Goal: Task Accomplishment & Management: Use online tool/utility

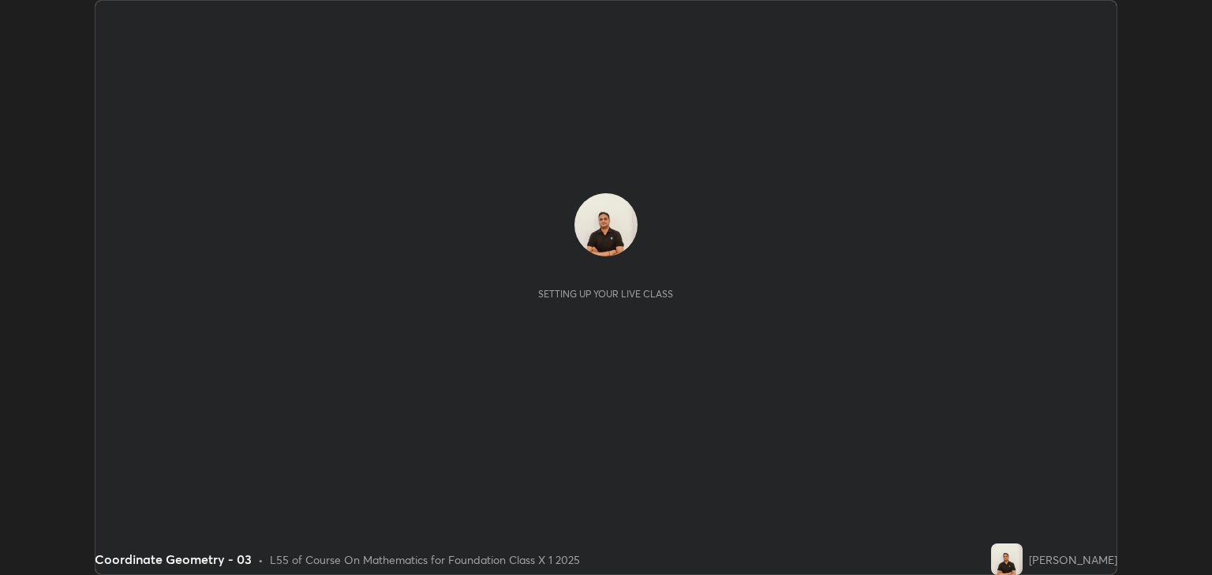
scroll to position [575, 1212]
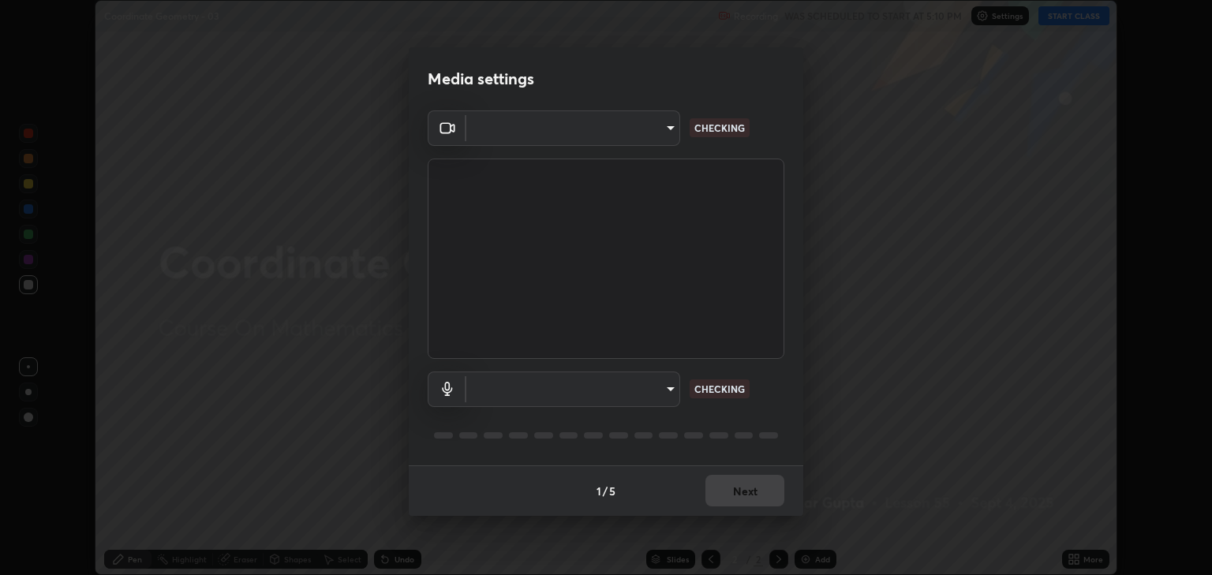
type input "3328cde424a25390179a7ca00da1373b9c8fa94f48d999d528576bd62ee58b72"
type input "default"
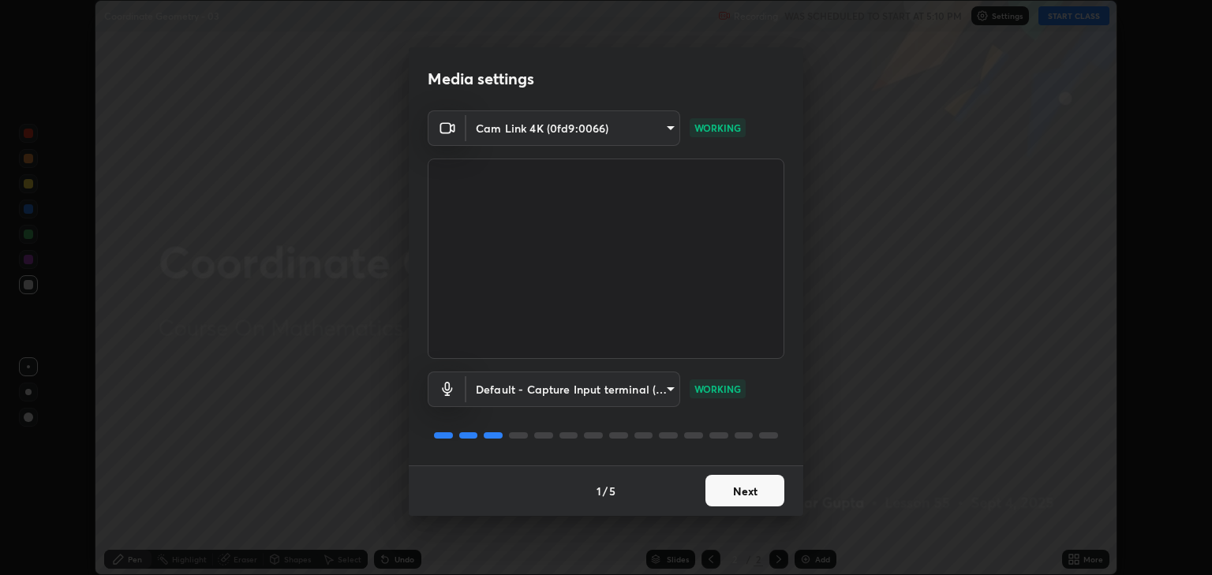
click at [729, 487] on button "Next" at bounding box center [744, 491] width 79 height 32
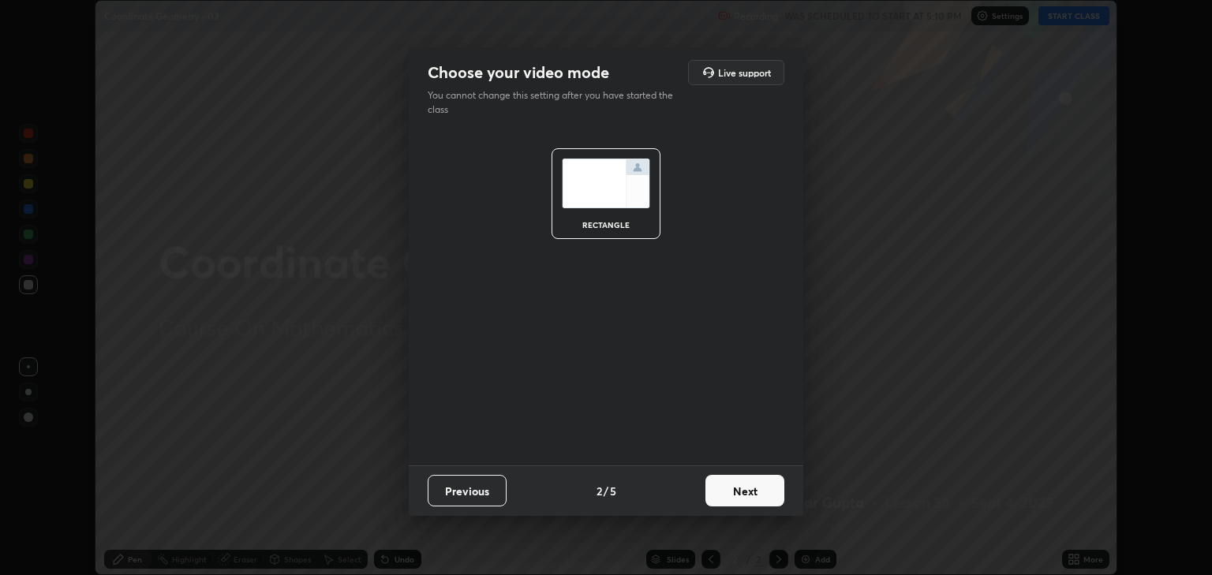
click at [736, 493] on button "Next" at bounding box center [744, 491] width 79 height 32
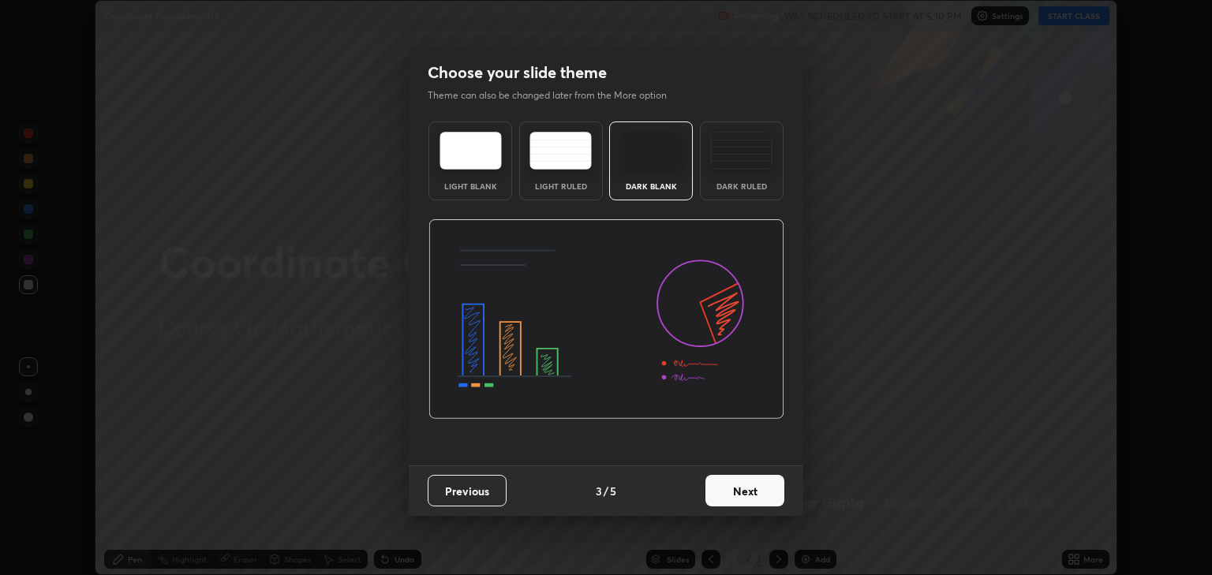
click at [730, 492] on button "Next" at bounding box center [744, 491] width 79 height 32
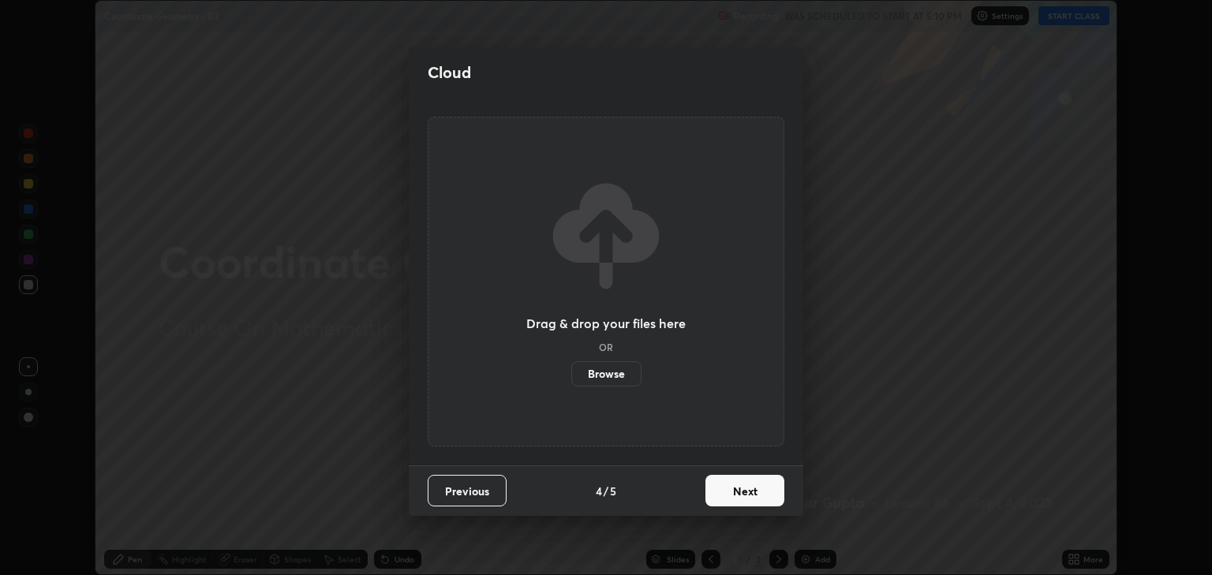
click at [725, 491] on button "Next" at bounding box center [744, 491] width 79 height 32
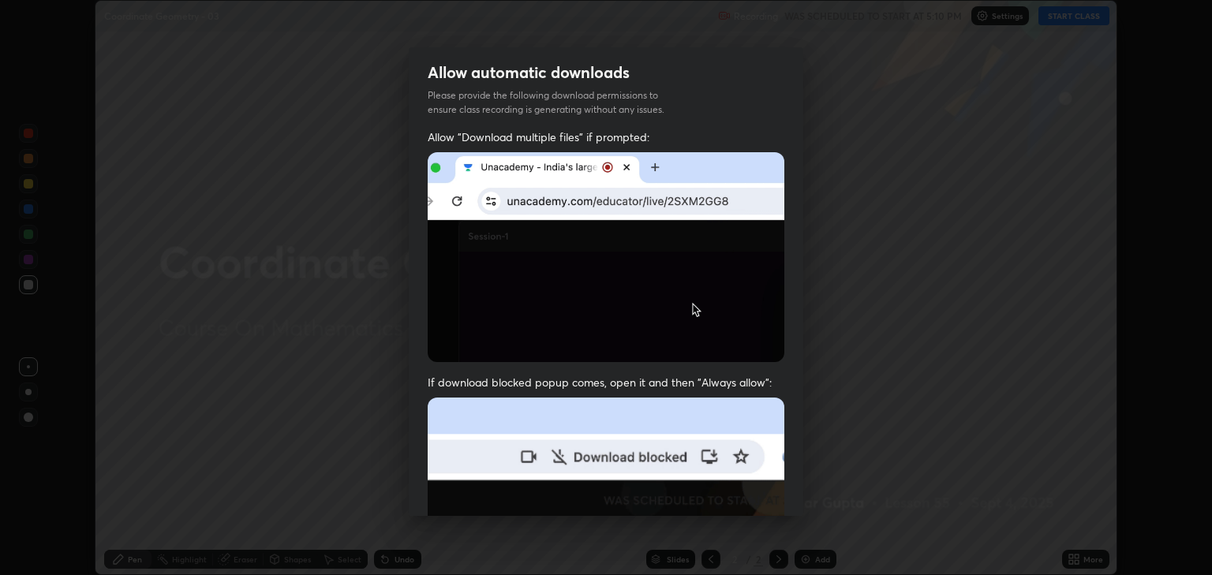
click at [717, 487] on img at bounding box center [606, 570] width 357 height 345
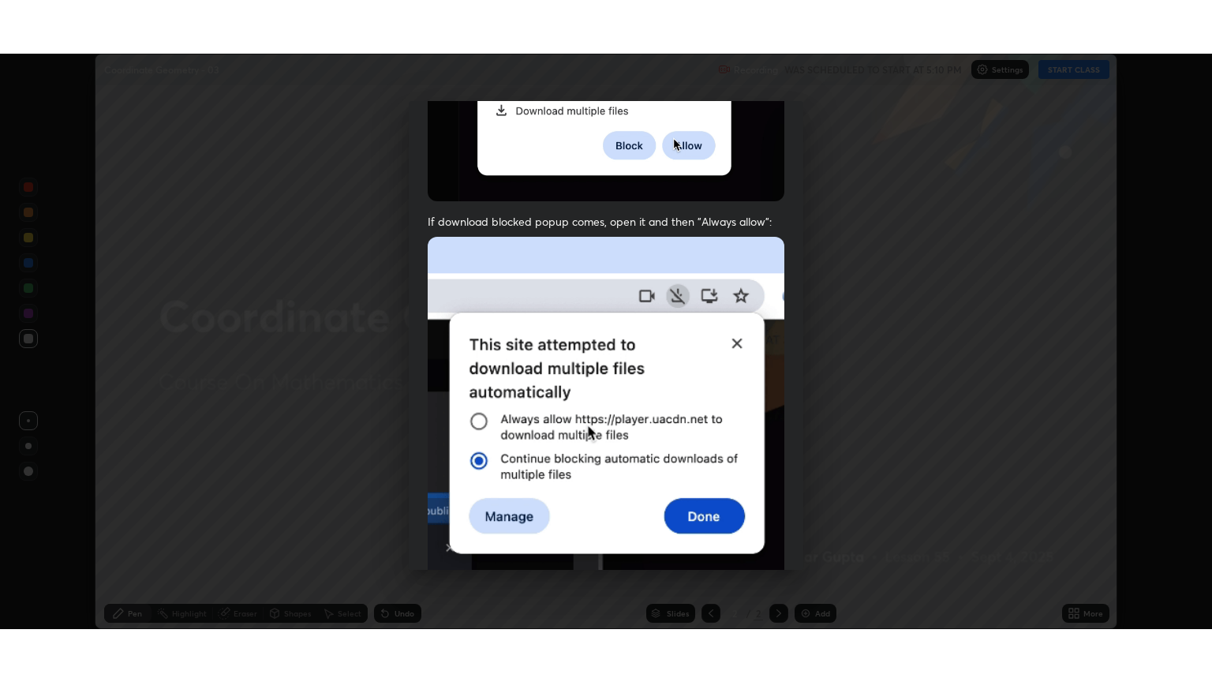
scroll to position [319, 0]
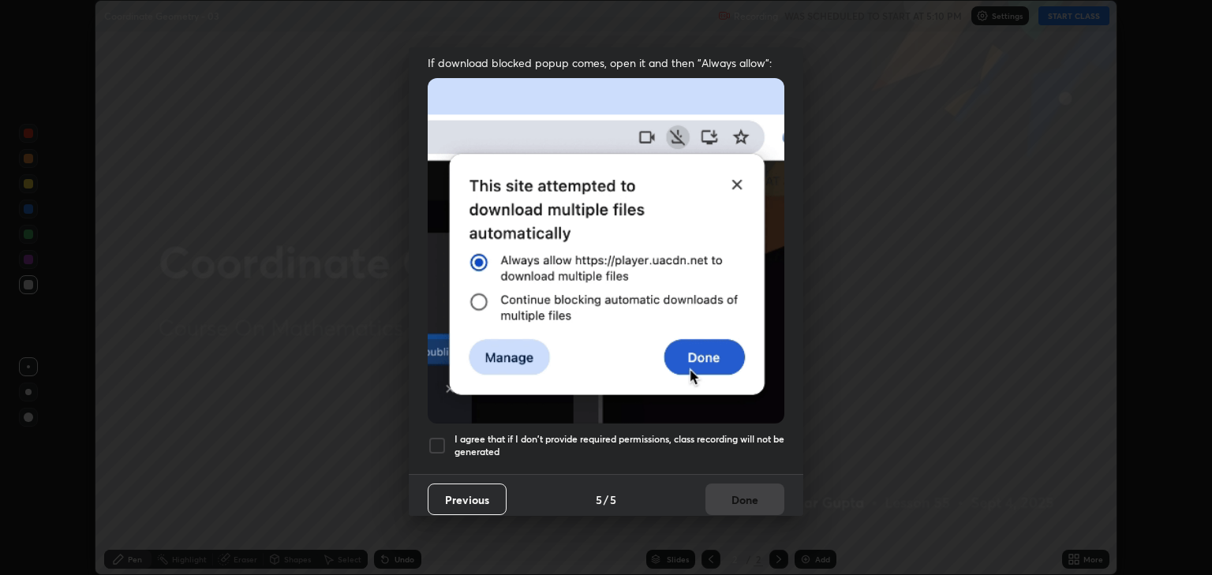
click at [434, 436] on div at bounding box center [437, 445] width 19 height 19
click at [720, 495] on button "Done" at bounding box center [744, 500] width 79 height 32
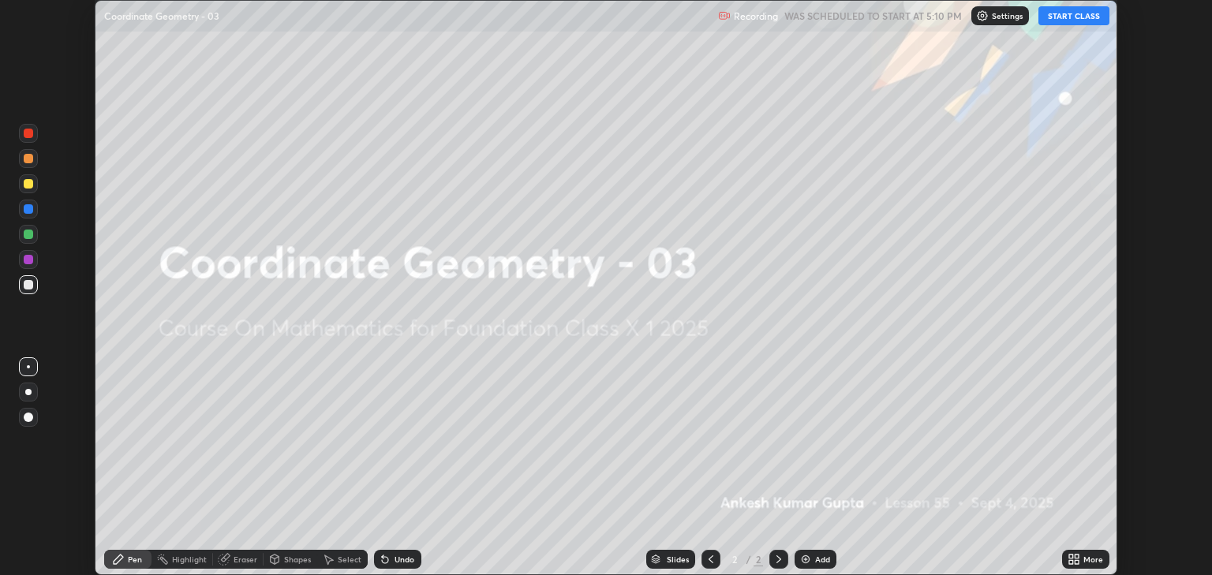
click at [1055, 24] on button "START CLASS" at bounding box center [1073, 15] width 71 height 19
click at [1077, 562] on icon at bounding box center [1076, 562] width 4 height 4
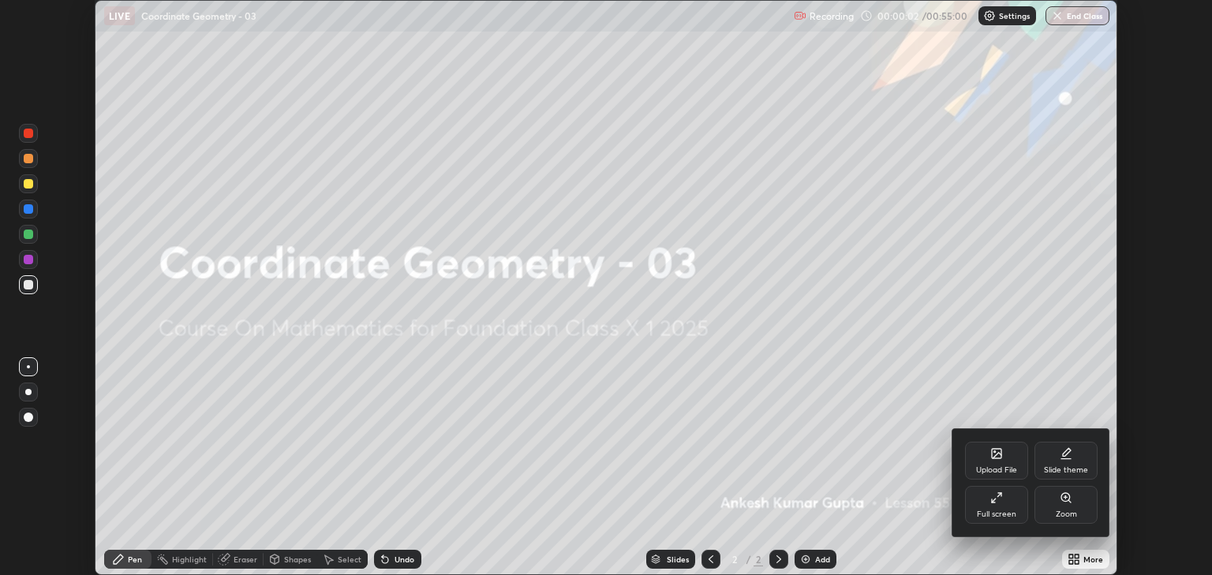
click at [988, 500] on div "Full screen" at bounding box center [996, 505] width 63 height 38
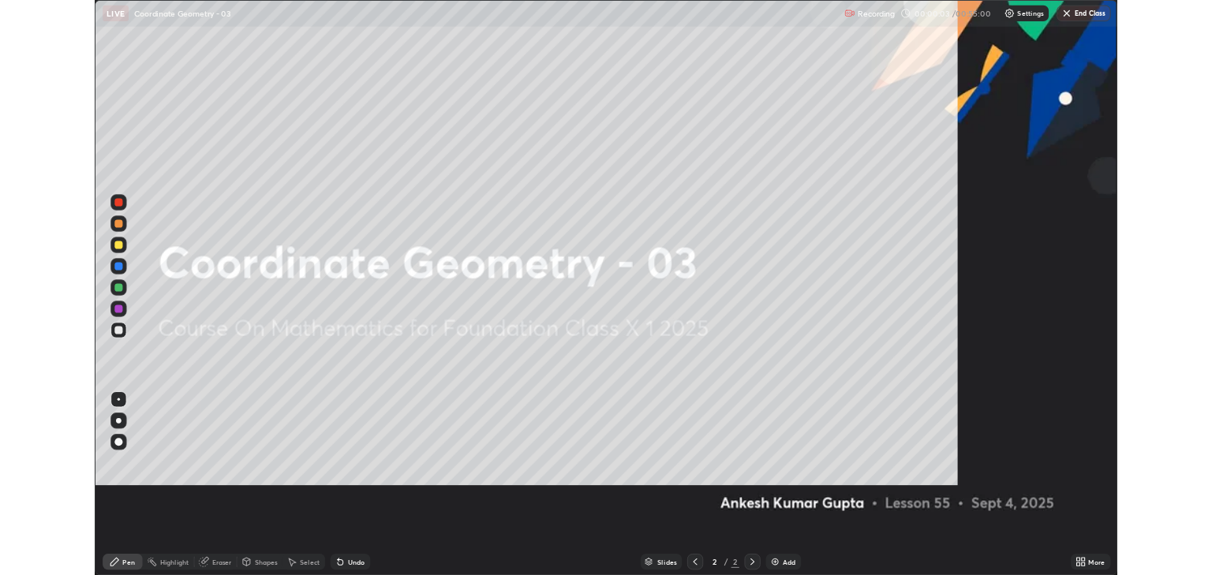
scroll to position [682, 1212]
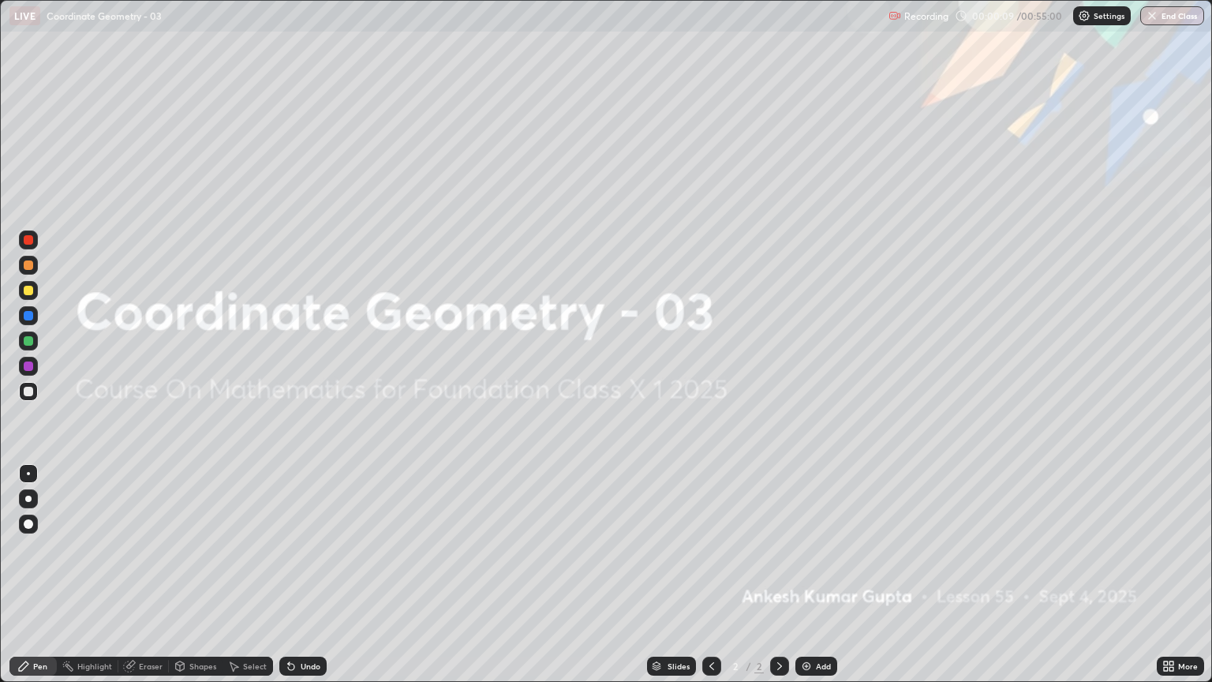
click at [811, 574] on div "Add" at bounding box center [816, 665] width 42 height 19
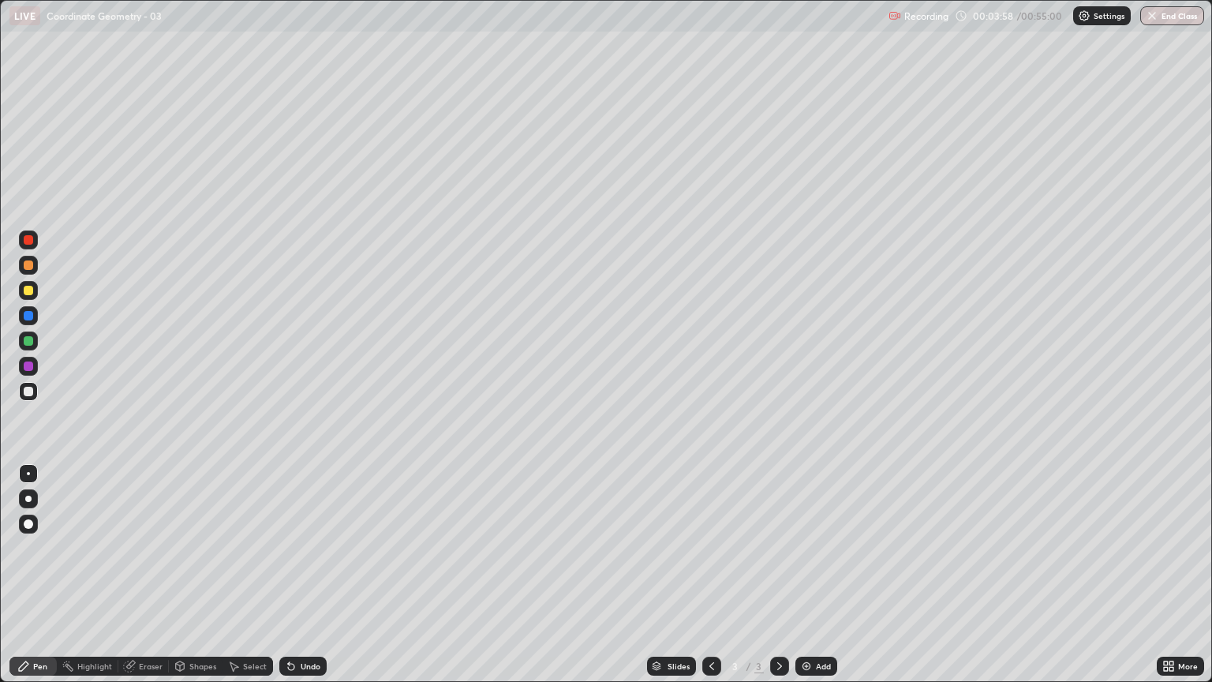
click at [141, 574] on div "Eraser" at bounding box center [151, 666] width 24 height 8
click at [37, 574] on div "Pen" at bounding box center [40, 666] width 14 height 8
click at [24, 292] on div at bounding box center [28, 290] width 9 height 9
click at [293, 574] on div "Undo" at bounding box center [302, 665] width 47 height 19
click at [155, 574] on div "Eraser" at bounding box center [151, 666] width 24 height 8
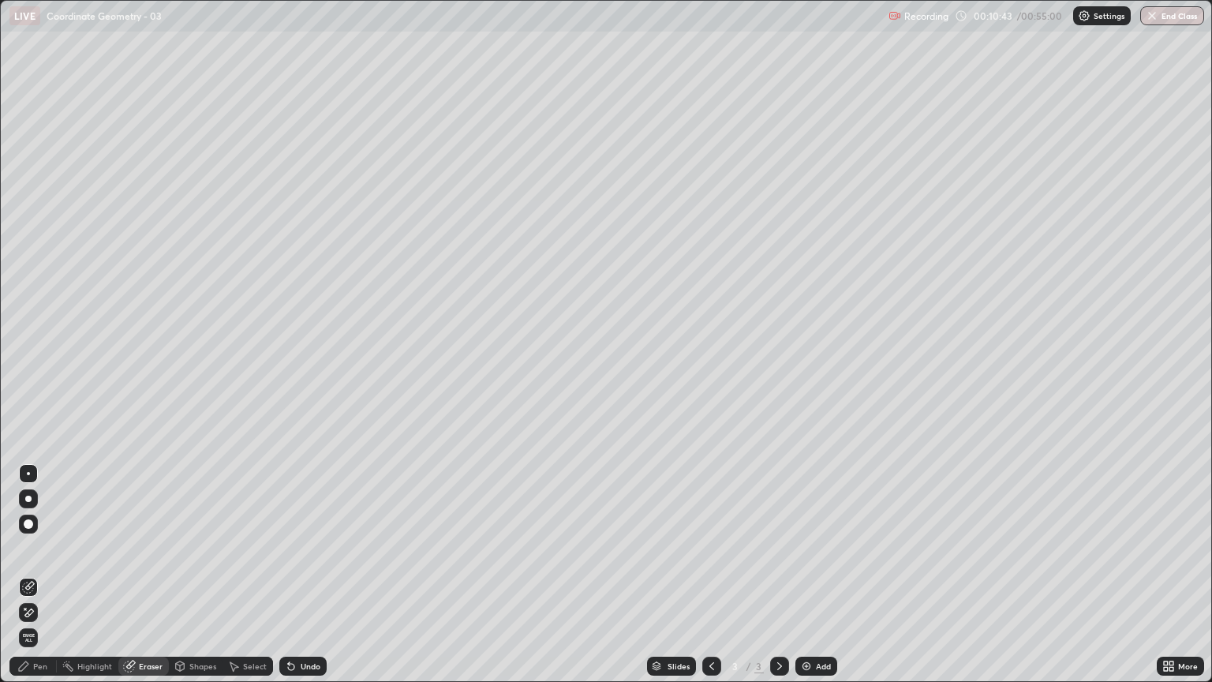
click at [143, 574] on div "Eraser" at bounding box center [151, 666] width 24 height 8
click at [28, 574] on icon at bounding box center [23, 665] width 13 height 13
click at [136, 574] on div "Eraser" at bounding box center [143, 665] width 50 height 19
click at [35, 574] on div "Pen" at bounding box center [40, 666] width 14 height 8
click at [910, 574] on div "Slides 3 / 3 Add" at bounding box center [742, 666] width 830 height 32
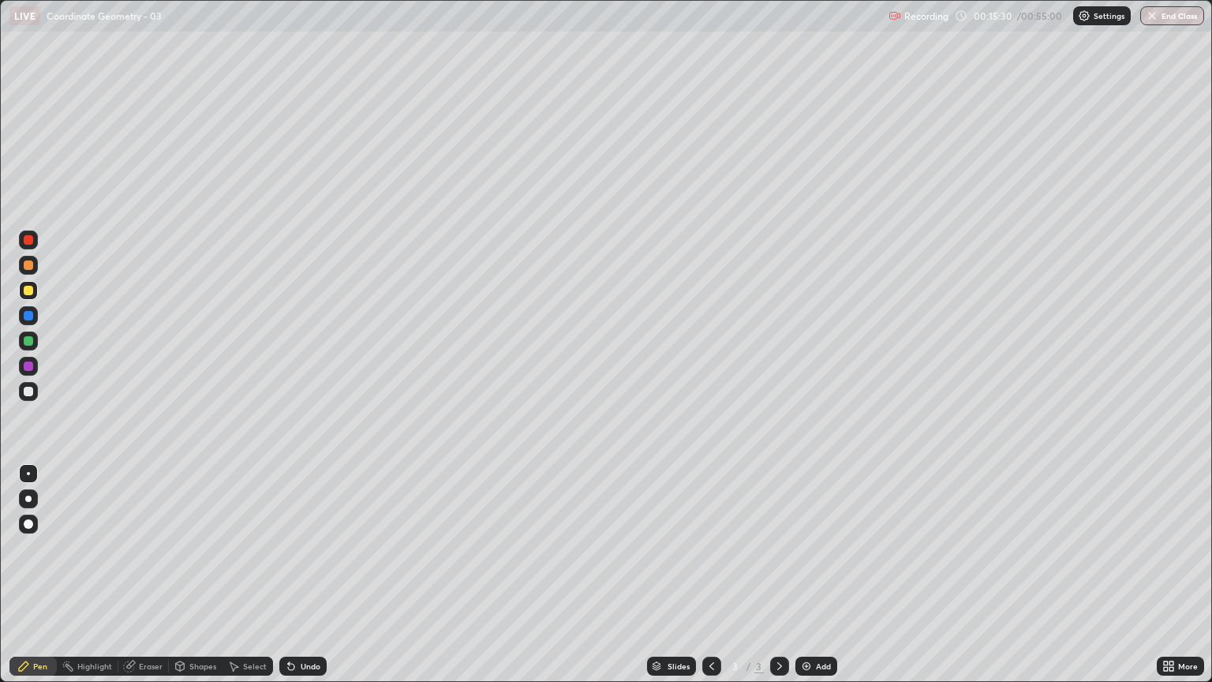
click at [808, 574] on img at bounding box center [806, 665] width 13 height 13
click at [301, 574] on div "Undo" at bounding box center [311, 666] width 20 height 8
click at [301, 574] on div "Undo" at bounding box center [302, 665] width 47 height 19
click at [304, 574] on div "Undo" at bounding box center [302, 665] width 47 height 19
click at [301, 574] on div "Undo" at bounding box center [311, 666] width 20 height 8
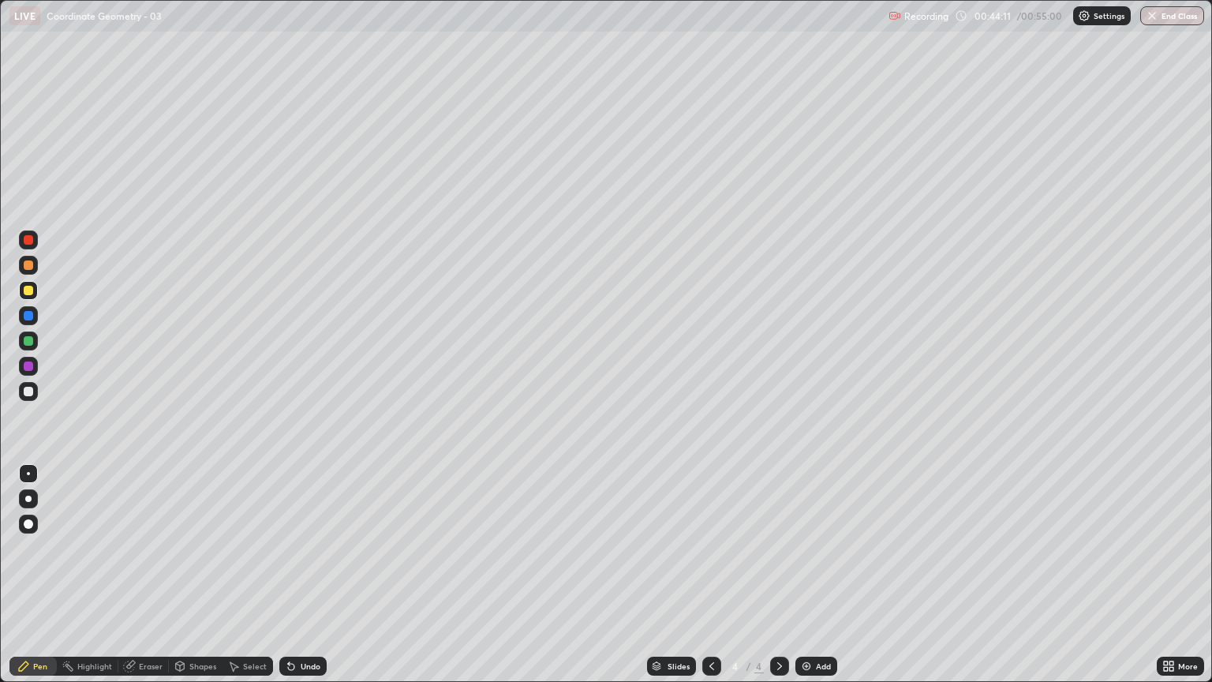
click at [811, 574] on div "Add" at bounding box center [816, 665] width 42 height 19
click at [1177, 20] on button "End Class" at bounding box center [1172, 15] width 62 height 19
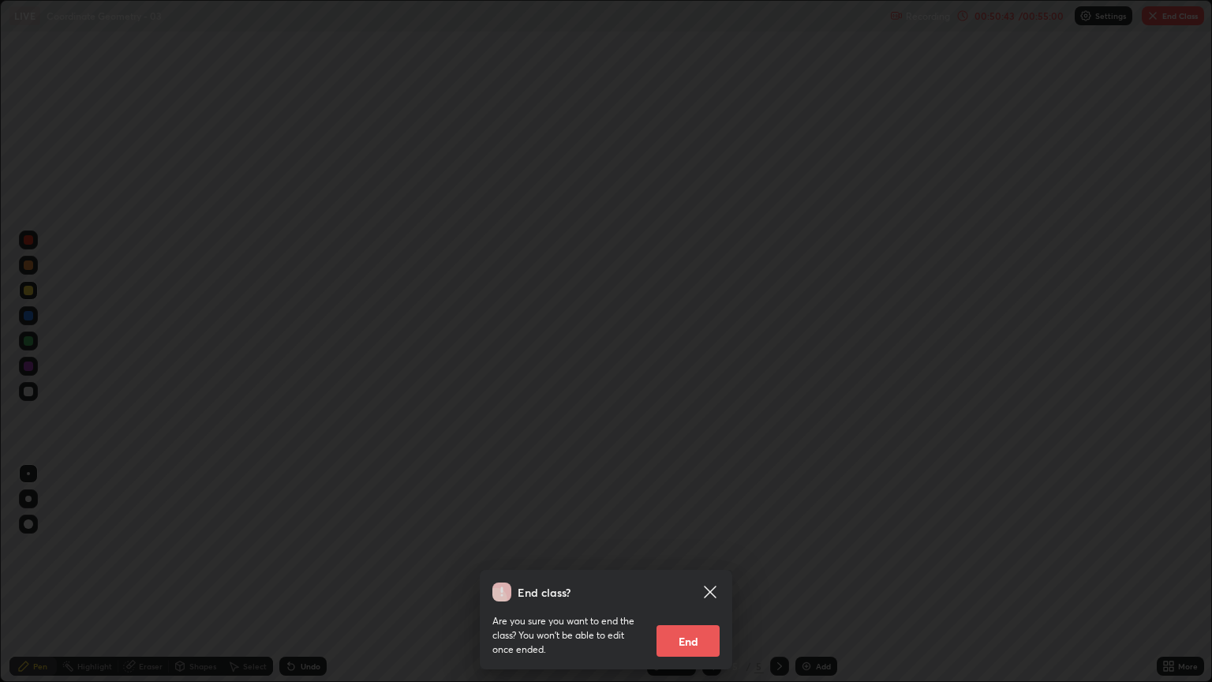
click at [693, 574] on button "End" at bounding box center [687, 641] width 63 height 32
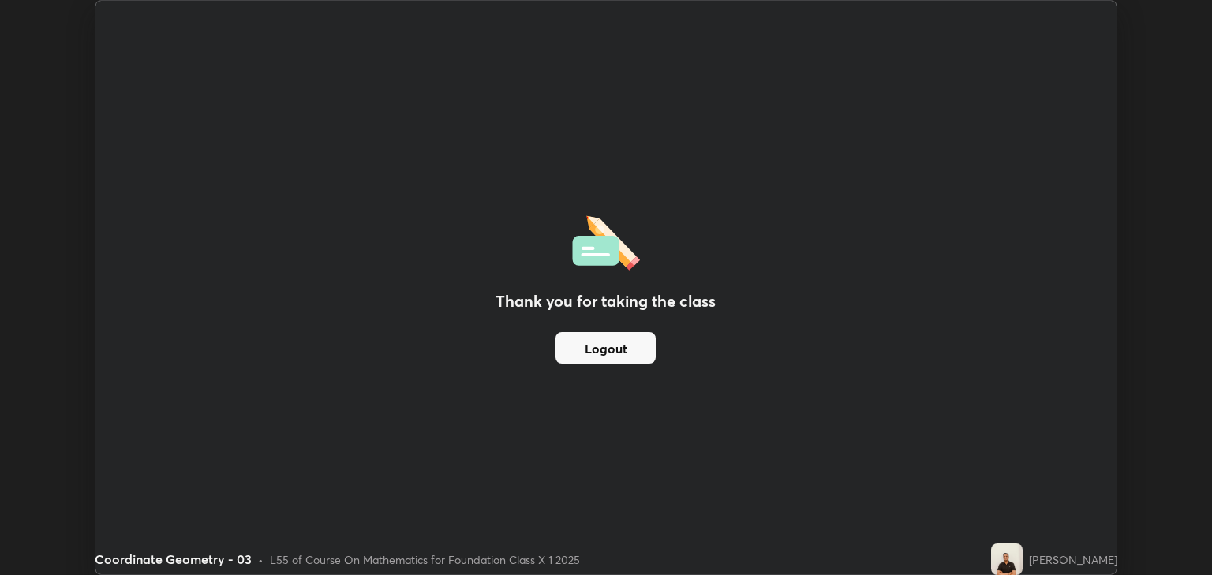
scroll to position [78305, 77669]
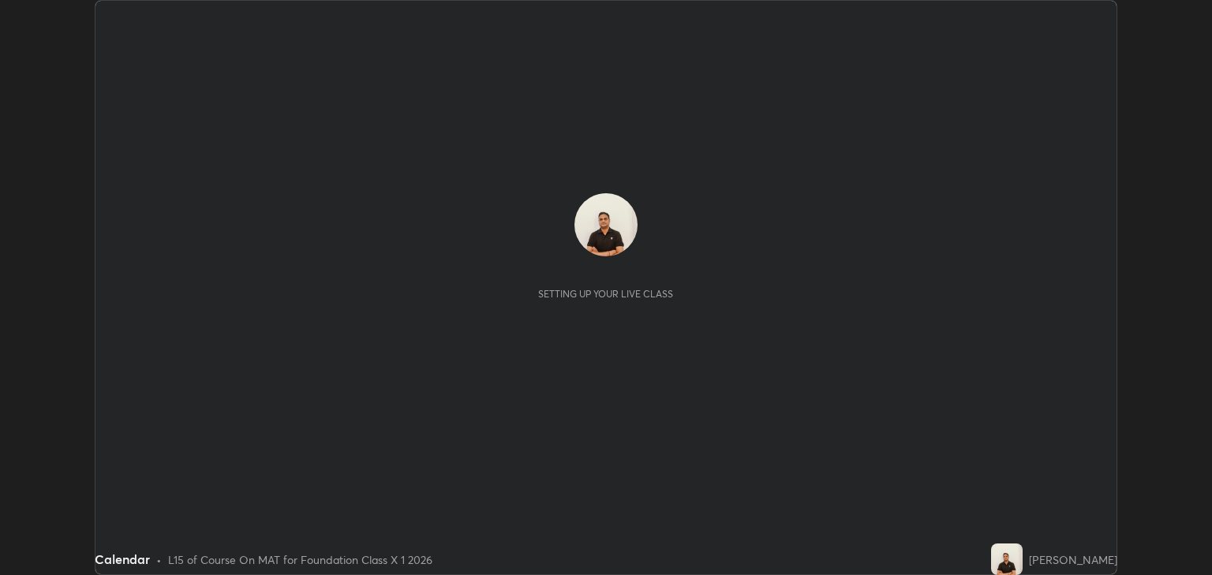
scroll to position [575, 1211]
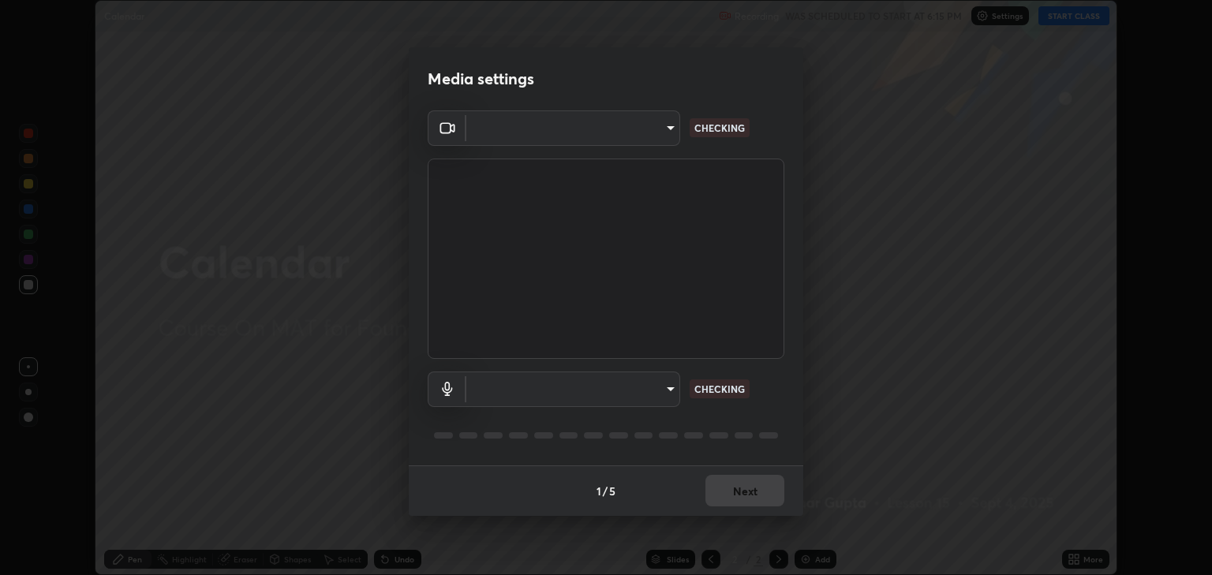
type input "3328cde424a25390179a7ca00da1373b9c8fa94f48d999d528576bd62ee58b72"
type input "default"
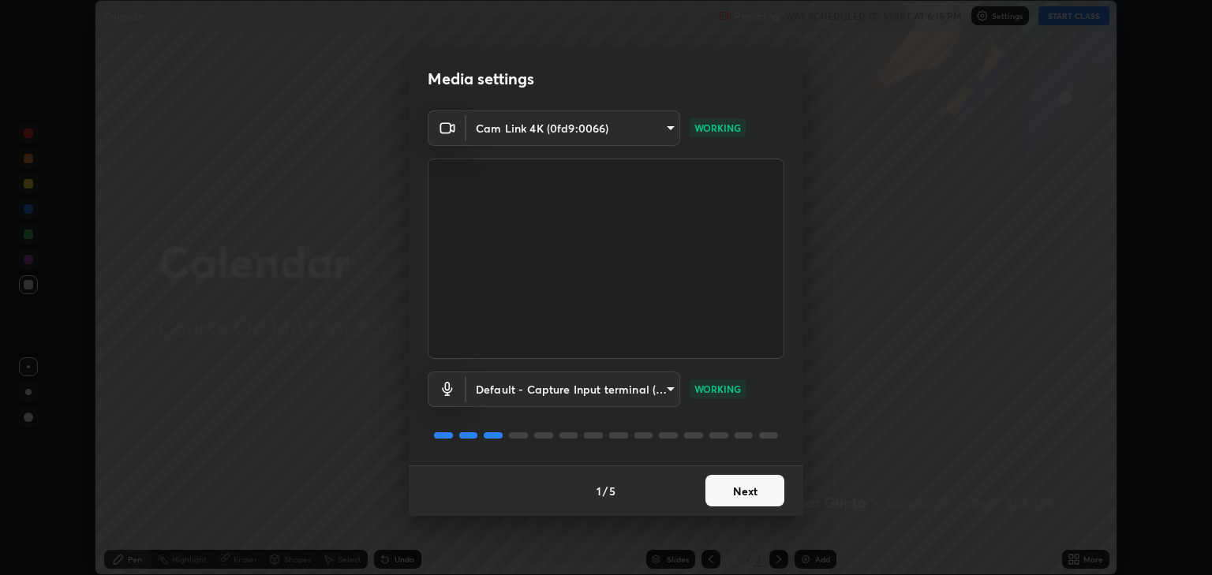
click at [724, 491] on button "Next" at bounding box center [744, 491] width 79 height 32
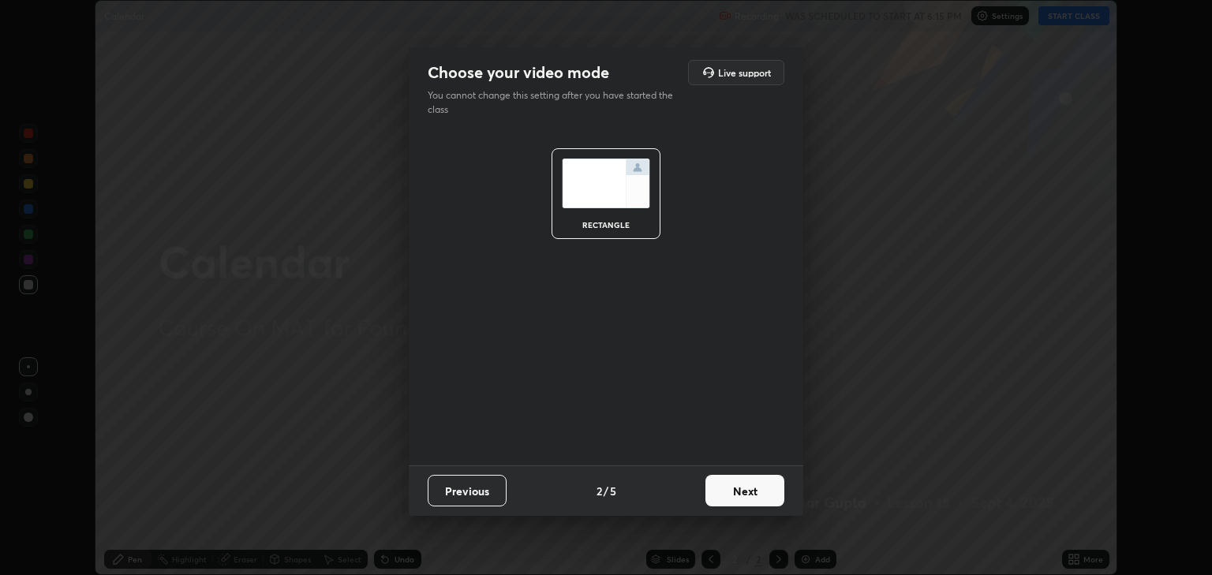
click at [726, 491] on button "Next" at bounding box center [744, 491] width 79 height 32
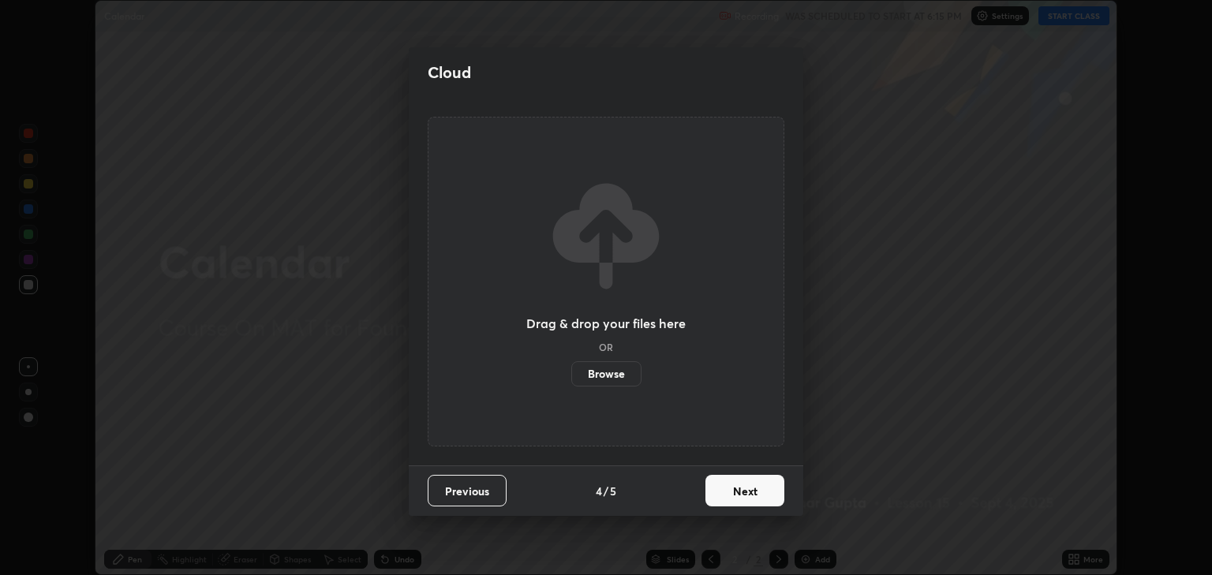
click at [725, 491] on button "Next" at bounding box center [744, 491] width 79 height 32
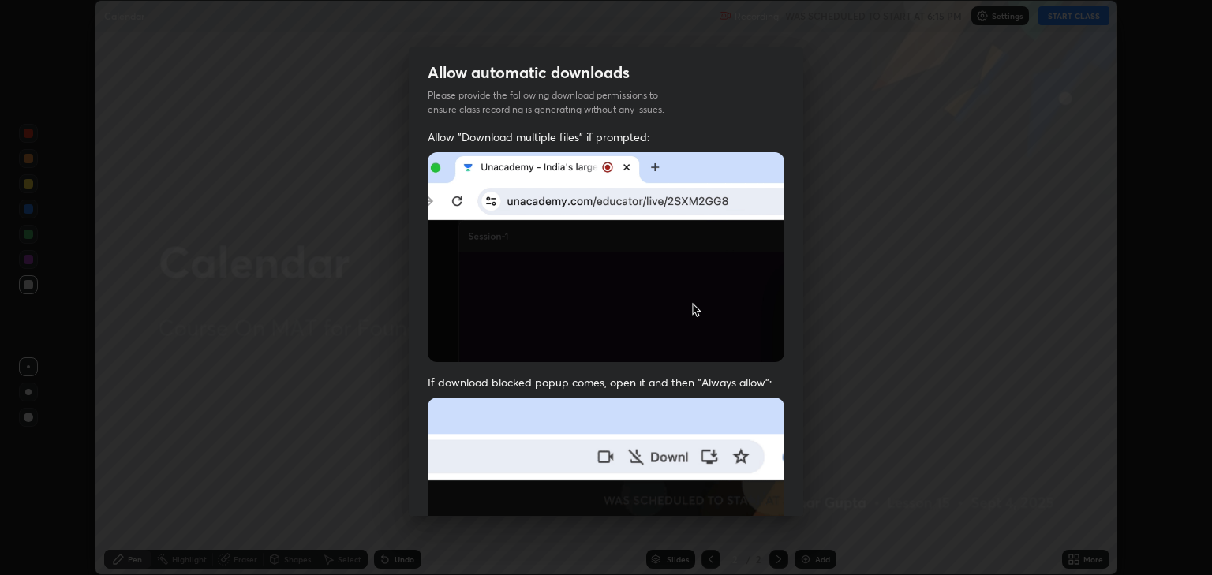
click at [724, 489] on img at bounding box center [606, 570] width 357 height 345
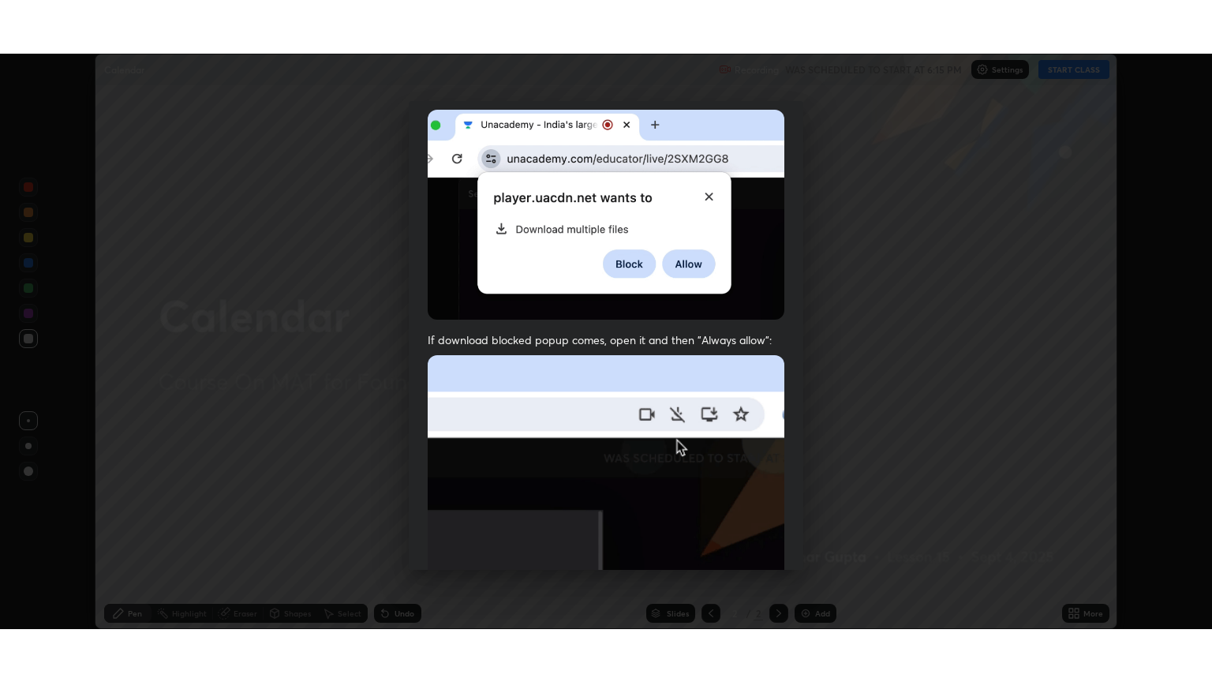
scroll to position [319, 0]
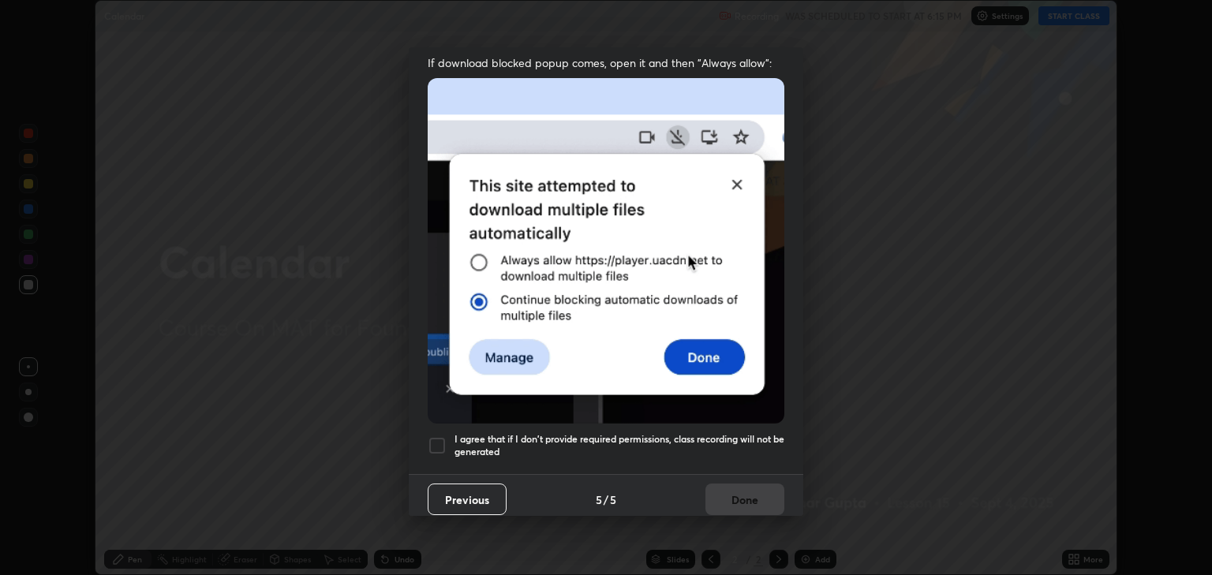
click at [429, 443] on div at bounding box center [437, 445] width 19 height 19
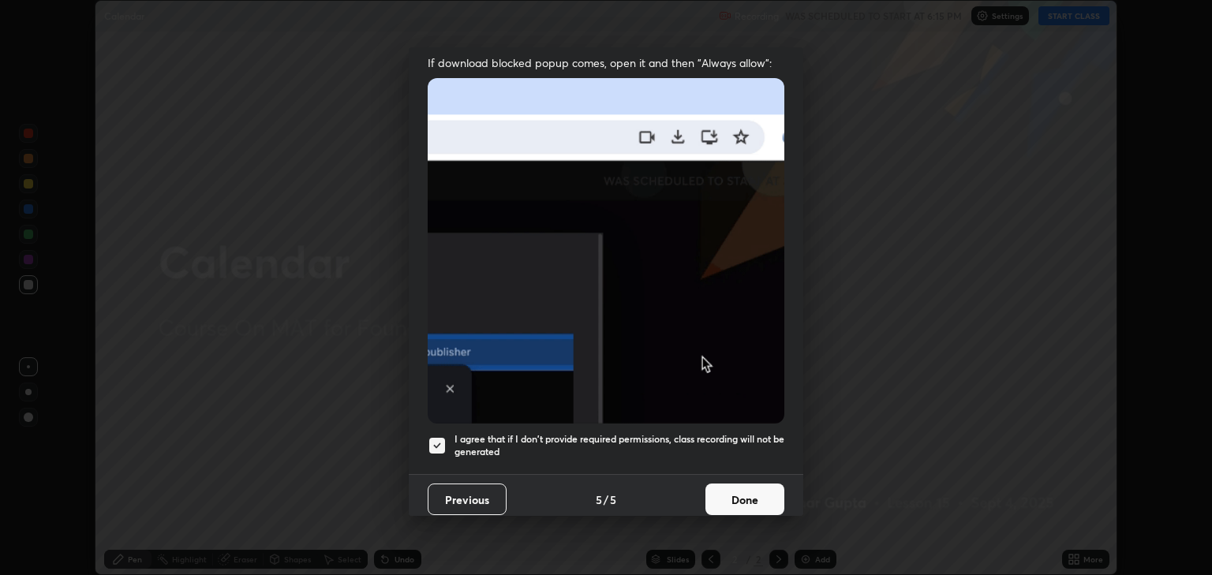
click at [712, 488] on button "Done" at bounding box center [744, 500] width 79 height 32
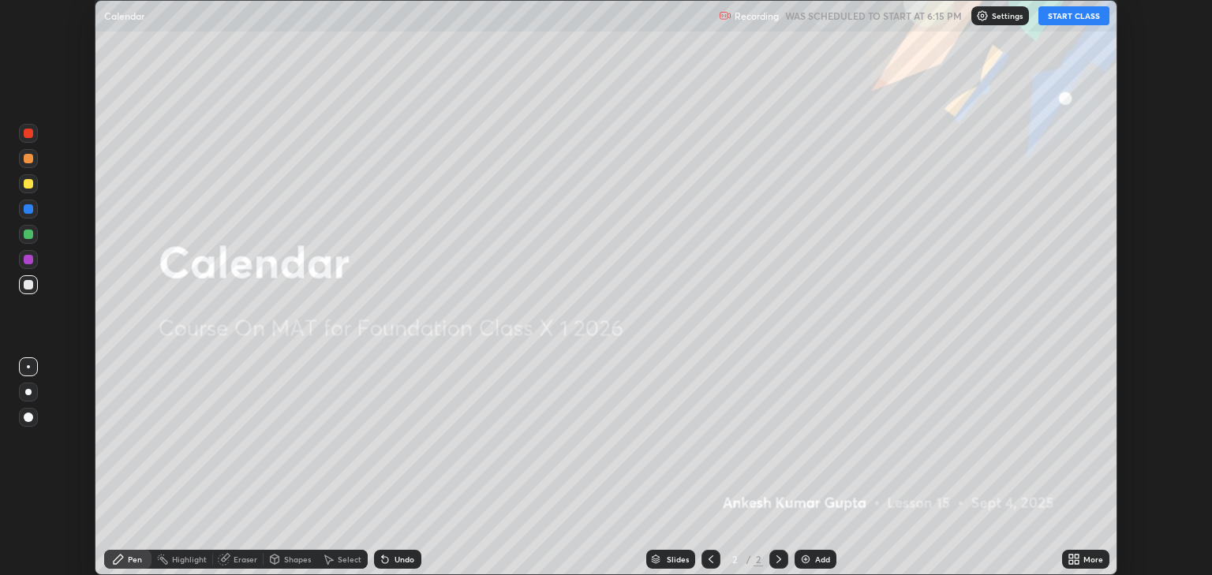
click at [1060, 17] on button "START CLASS" at bounding box center [1073, 15] width 71 height 19
click at [1078, 561] on icon at bounding box center [1076, 562] width 4 height 4
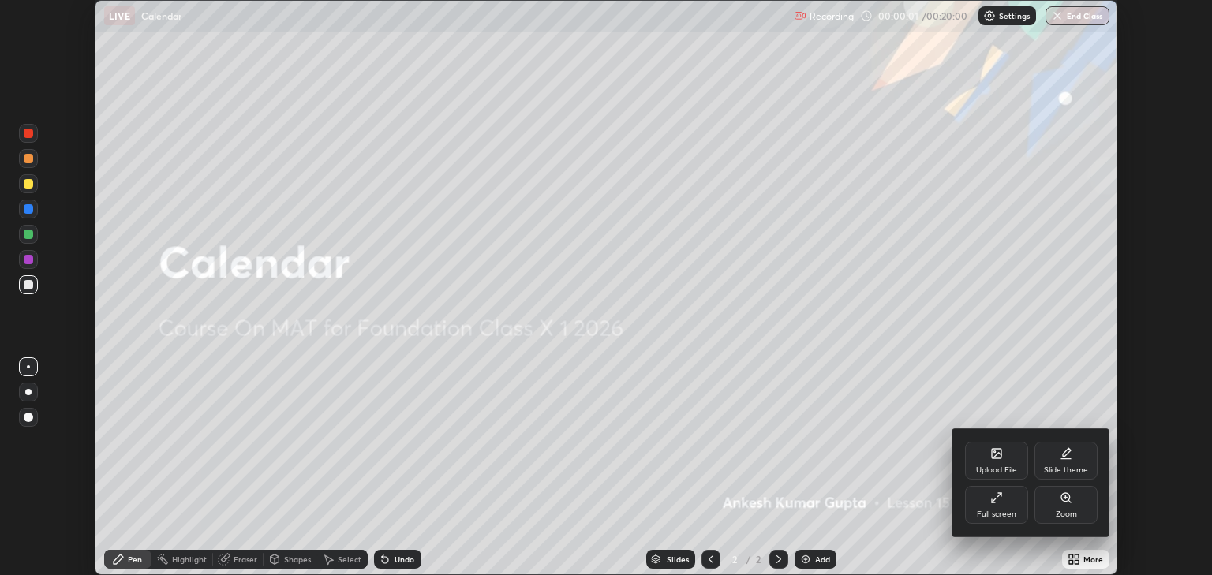
click at [984, 514] on div "Full screen" at bounding box center [996, 514] width 39 height 8
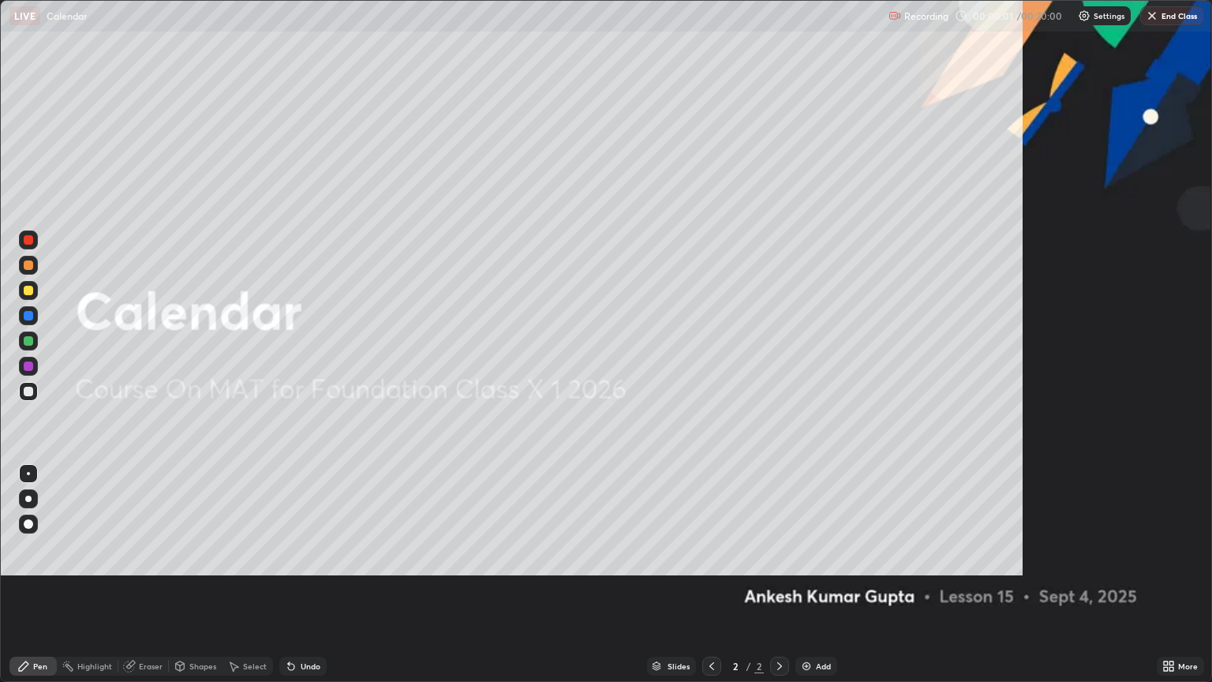
scroll to position [682, 1212]
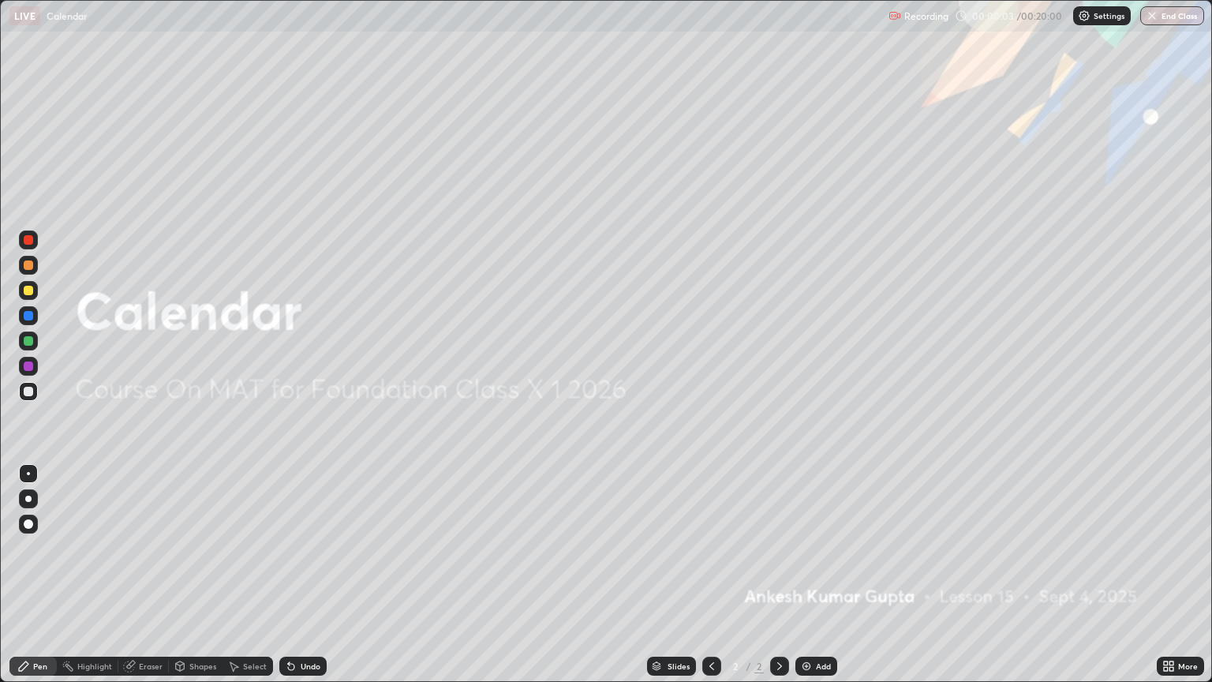
click at [807, 574] on div "Add" at bounding box center [816, 665] width 42 height 19
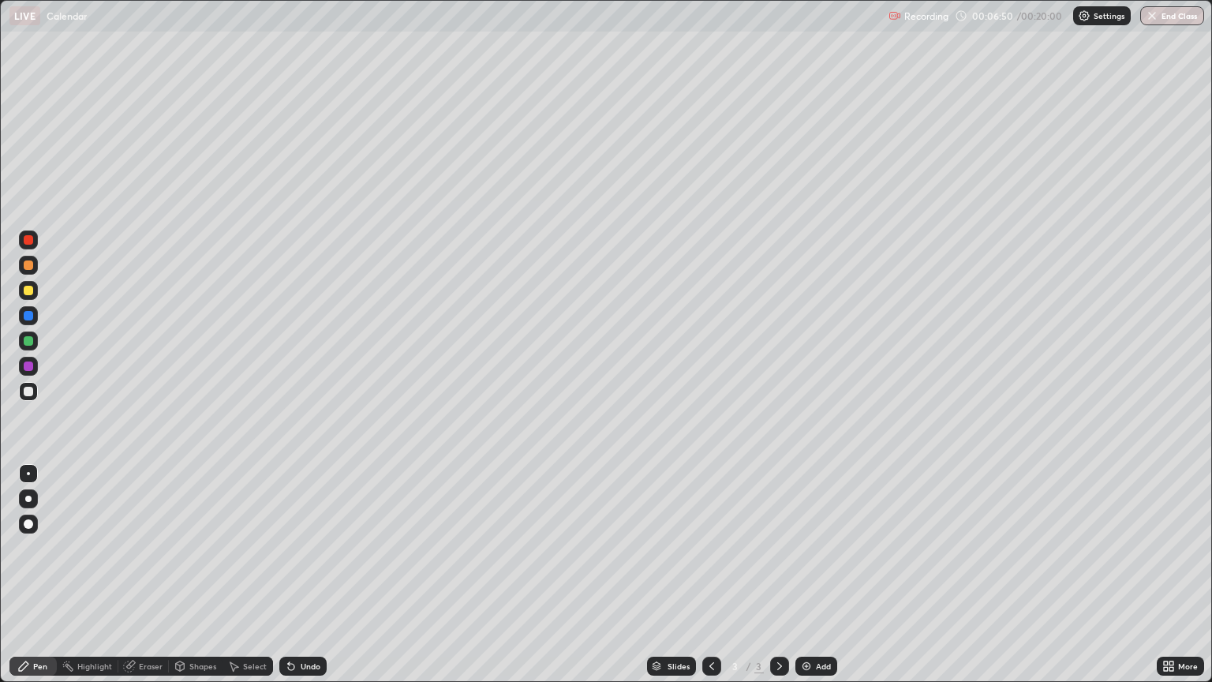
click at [323, 574] on div "Undo" at bounding box center [302, 665] width 47 height 19
click at [304, 574] on div "Undo" at bounding box center [311, 666] width 20 height 8
click at [303, 574] on div "Undo" at bounding box center [311, 666] width 20 height 8
click at [289, 574] on icon at bounding box center [291, 666] width 6 height 6
click at [35, 574] on div "Pen" at bounding box center [40, 666] width 14 height 8
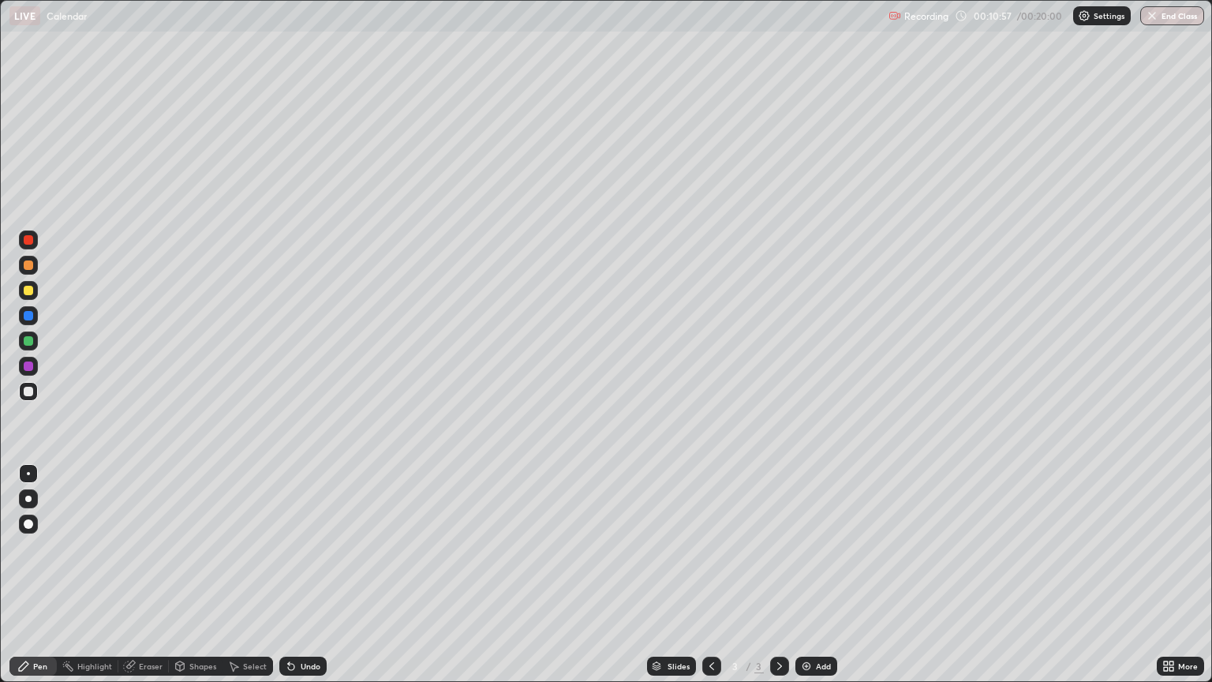
click at [809, 574] on img at bounding box center [806, 665] width 13 height 13
click at [137, 574] on div "Eraser" at bounding box center [143, 665] width 50 height 19
click at [47, 574] on div "Pen" at bounding box center [40, 666] width 14 height 8
click at [805, 574] on img at bounding box center [806, 665] width 13 height 13
click at [147, 574] on div "Eraser" at bounding box center [151, 666] width 24 height 8
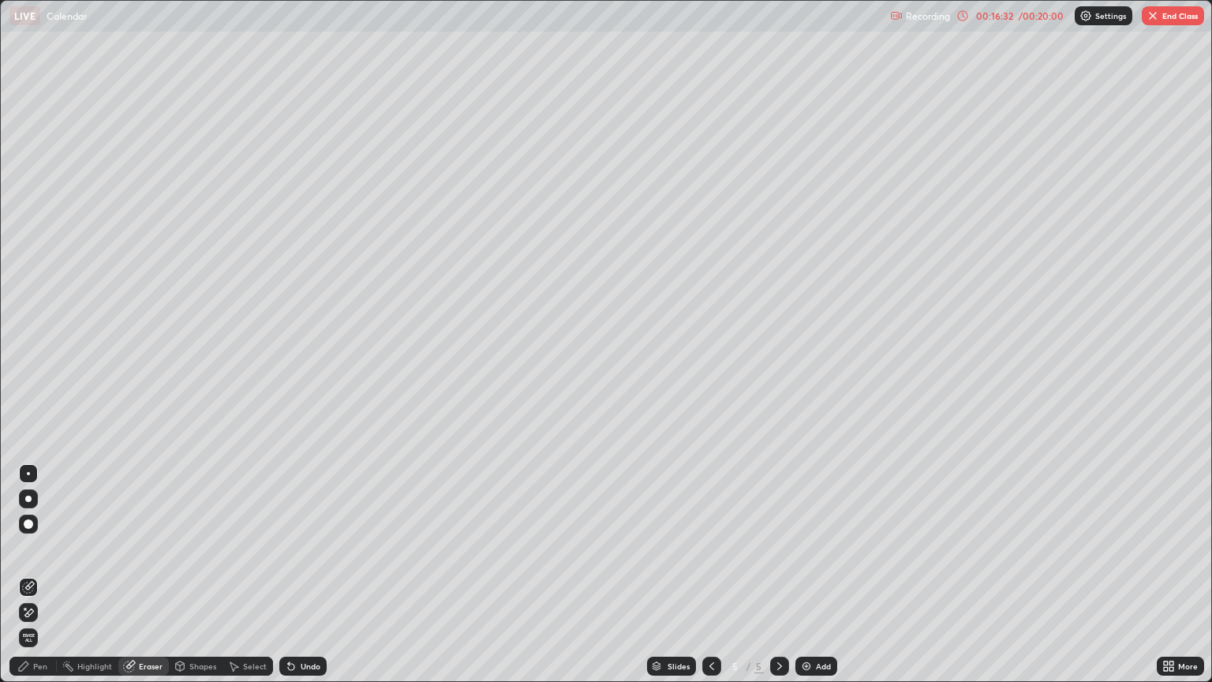
click at [47, 574] on div "Pen" at bounding box center [32, 665] width 47 height 19
click at [155, 574] on div "Eraser" at bounding box center [151, 666] width 24 height 8
click at [47, 574] on div "Pen" at bounding box center [32, 665] width 47 height 19
click at [807, 574] on img at bounding box center [806, 665] width 13 height 13
click at [306, 574] on div "Undo" at bounding box center [311, 666] width 20 height 8
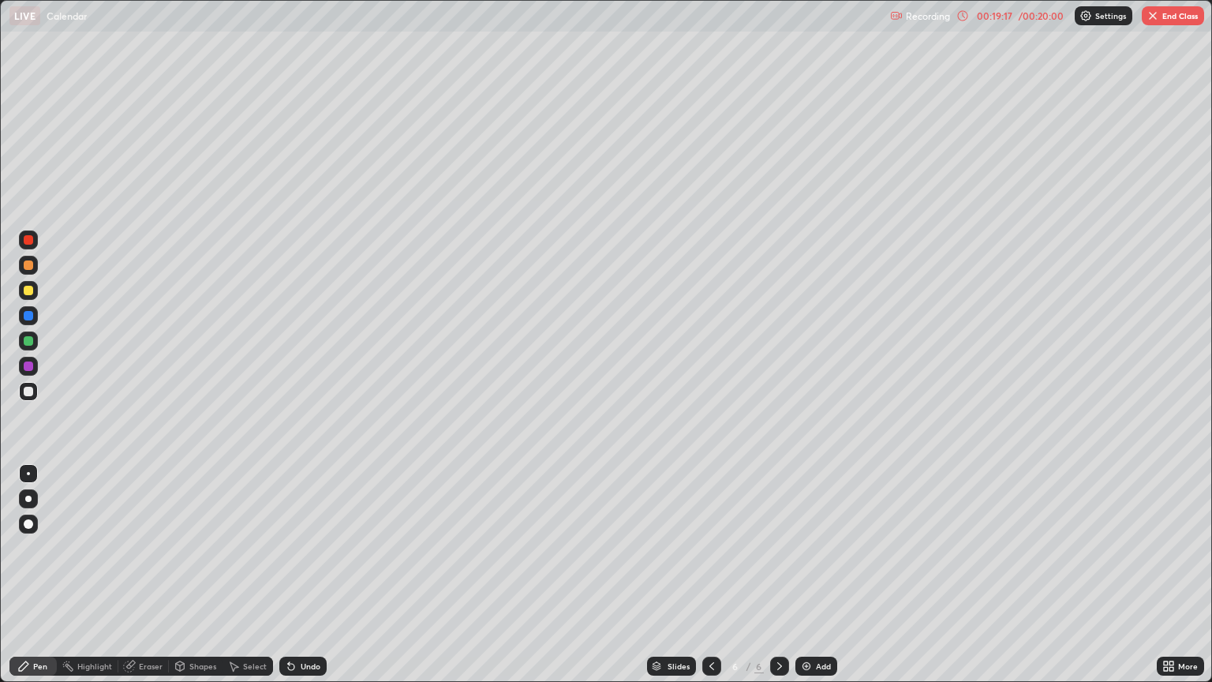
click at [301, 574] on div "Undo" at bounding box center [302, 665] width 47 height 19
click at [306, 574] on div "Undo" at bounding box center [302, 665] width 47 height 19
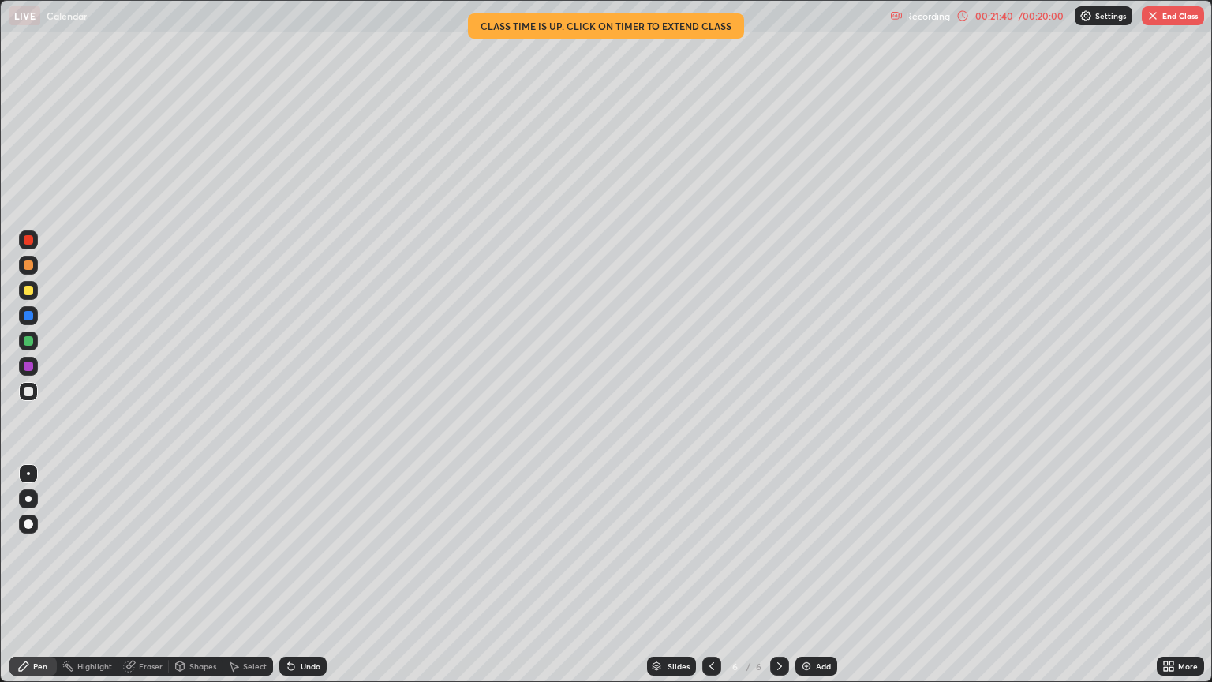
click at [308, 574] on div "Undo" at bounding box center [302, 665] width 47 height 19
click at [1044, 17] on div "/ 00:20:00" at bounding box center [1040, 15] width 49 height 9
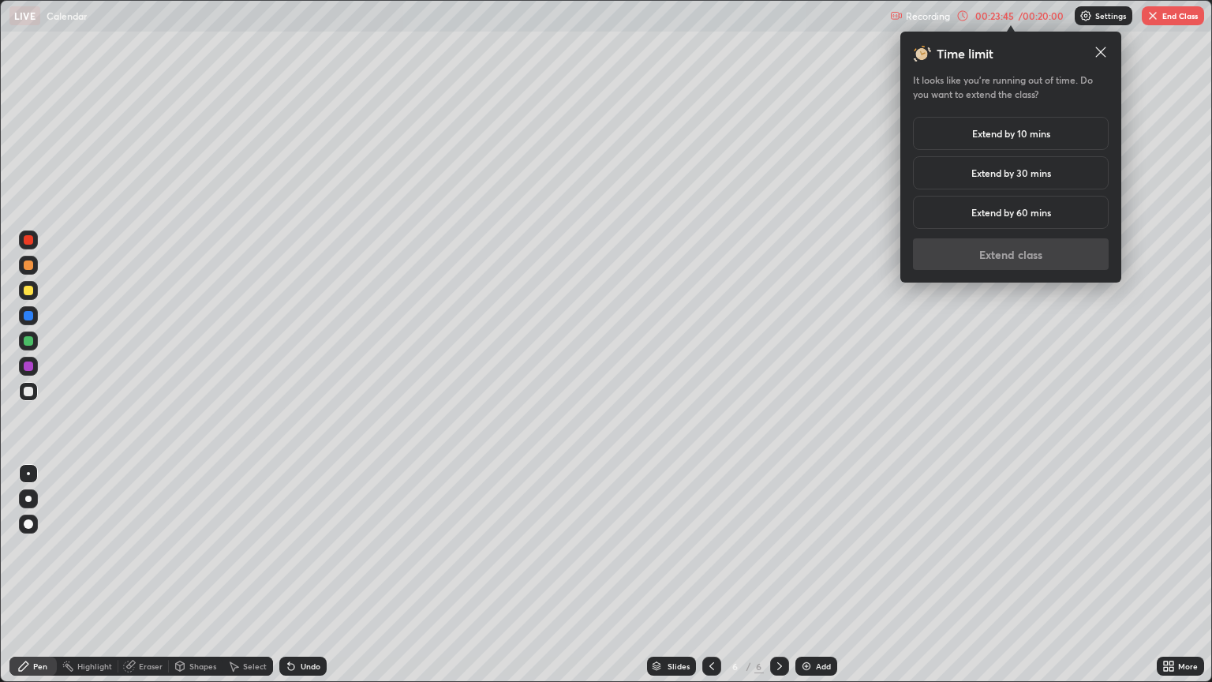
click at [1007, 175] on h5 "Extend by 30 mins" at bounding box center [1011, 173] width 80 height 14
click at [1013, 258] on button "Extend class" at bounding box center [1011, 254] width 196 height 32
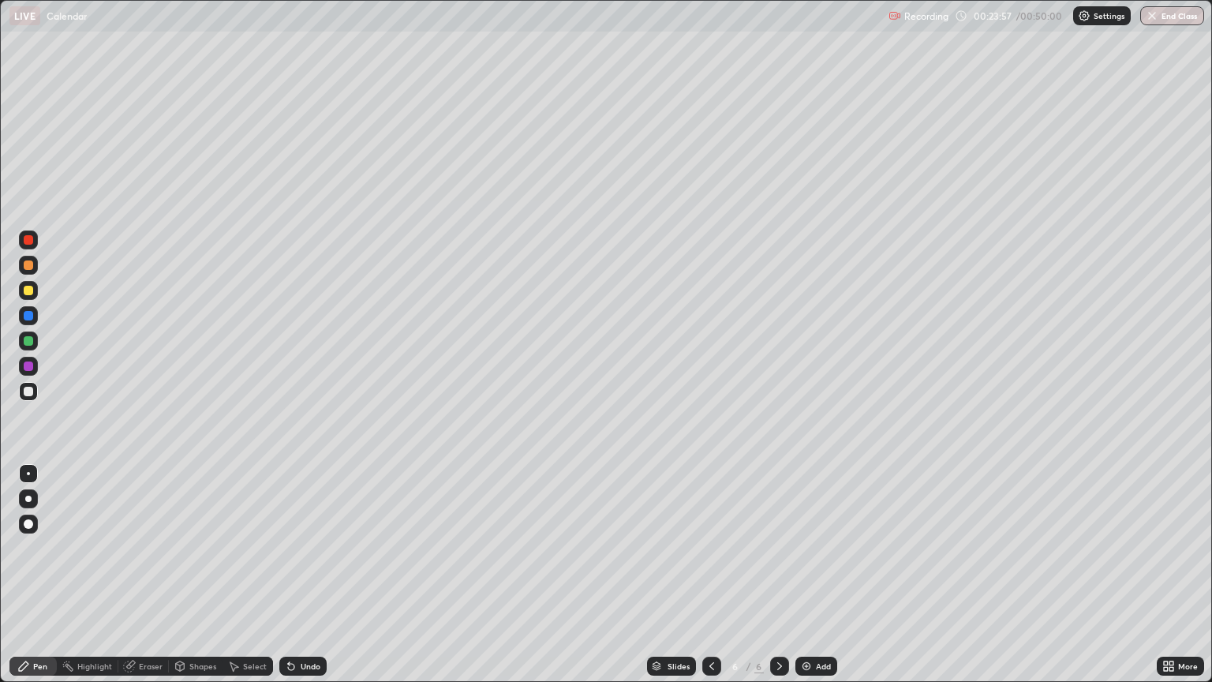
click at [810, 574] on img at bounding box center [806, 665] width 13 height 13
click at [1164, 21] on button "End Class" at bounding box center [1172, 15] width 64 height 19
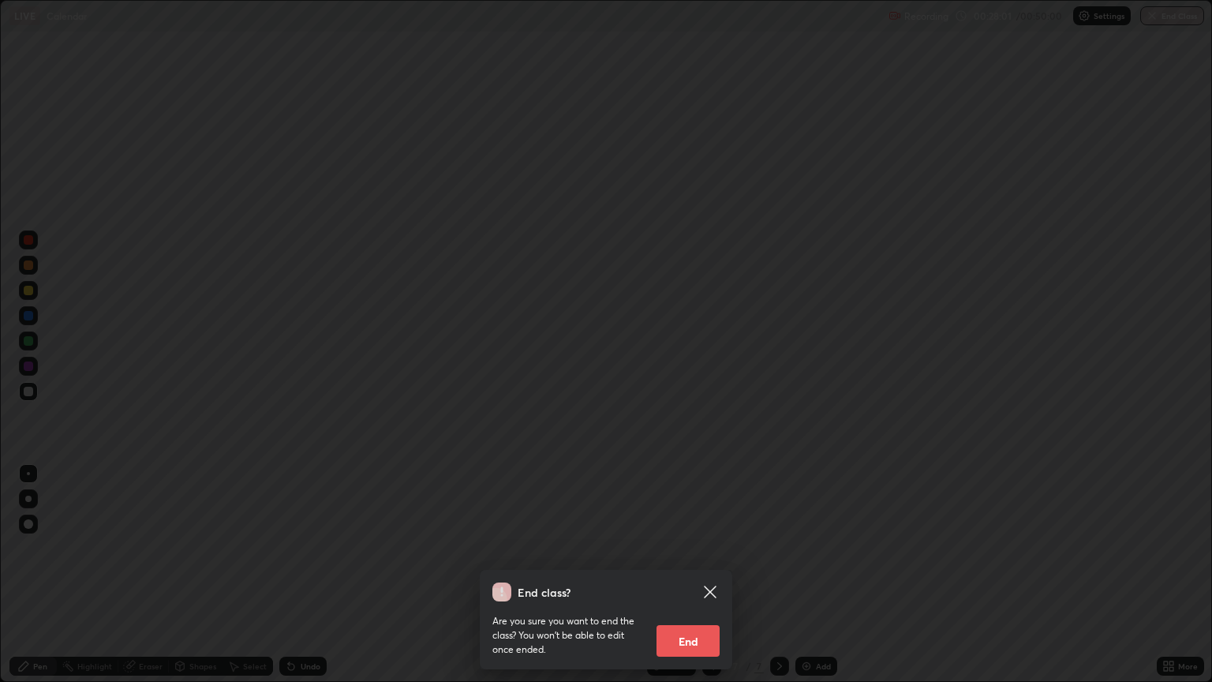
click at [691, 574] on button "End" at bounding box center [687, 641] width 63 height 32
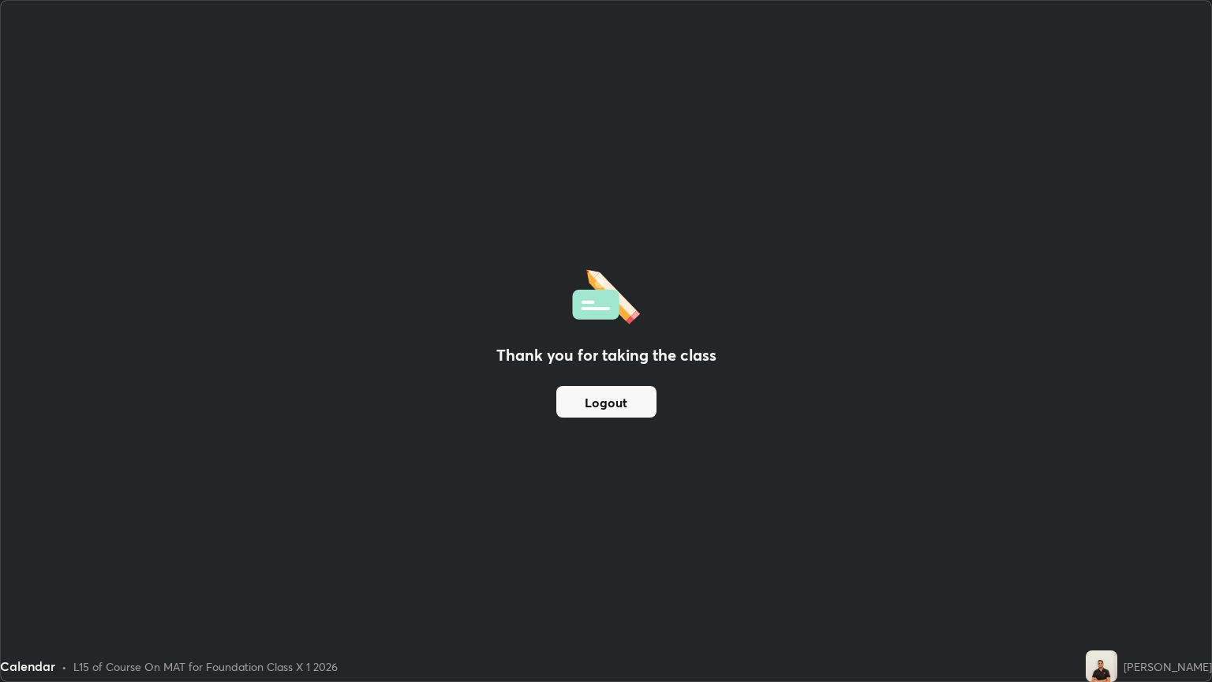
click at [11, 450] on div "Thank you for taking the class Logout" at bounding box center [606, 341] width 1210 height 680
click at [45, 543] on div "Thank you for taking the class Logout" at bounding box center [606, 341] width 1210 height 680
click at [614, 399] on button "Logout" at bounding box center [606, 402] width 100 height 32
click at [614, 403] on button "Logout" at bounding box center [606, 402] width 100 height 32
click at [608, 402] on button "Logout" at bounding box center [606, 402] width 100 height 32
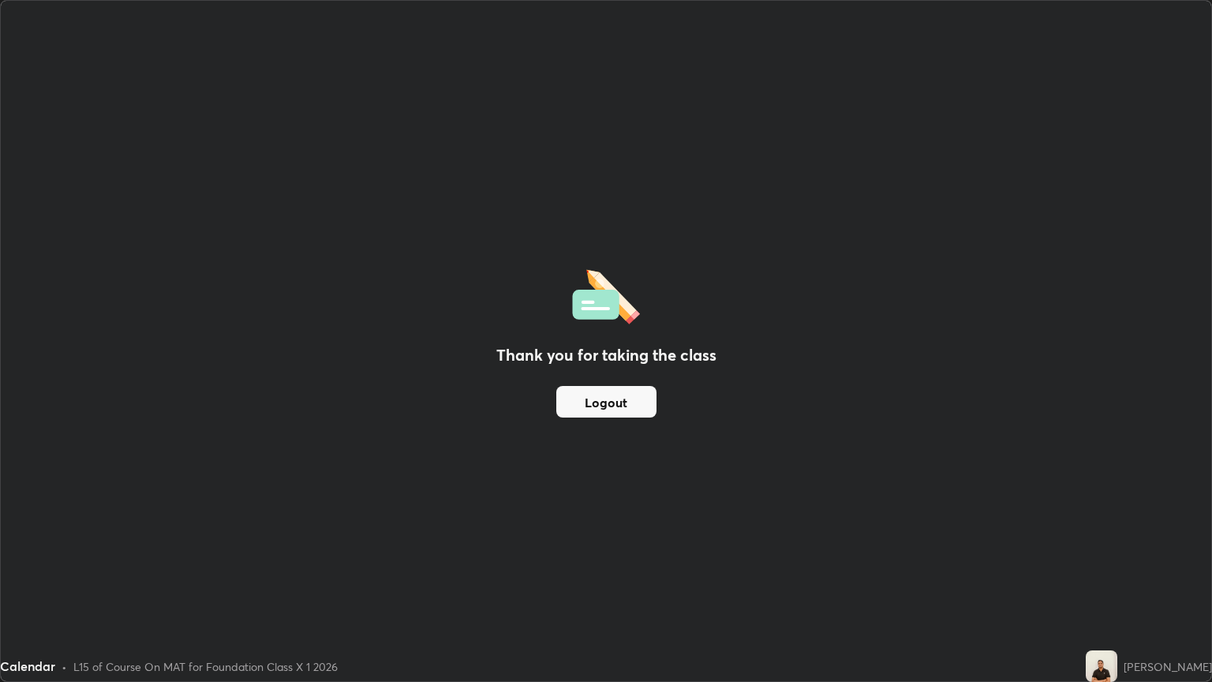
click at [606, 405] on button "Logout" at bounding box center [606, 402] width 100 height 32
click at [607, 408] on button "Logout" at bounding box center [606, 402] width 100 height 32
click at [608, 408] on button "Logout" at bounding box center [606, 402] width 100 height 32
